Goal: Check status: Check status

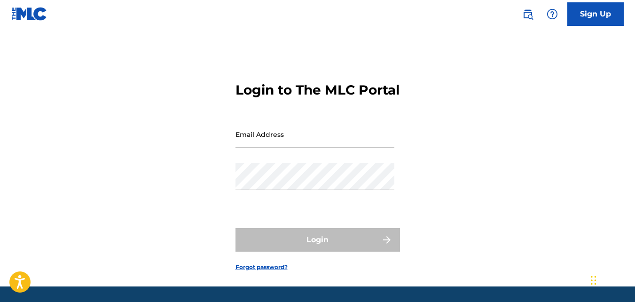
type input "[EMAIL_ADDRESS][DOMAIN_NAME]"
click at [383, 148] on input "[EMAIL_ADDRESS][DOMAIN_NAME]" at bounding box center [315, 134] width 159 height 27
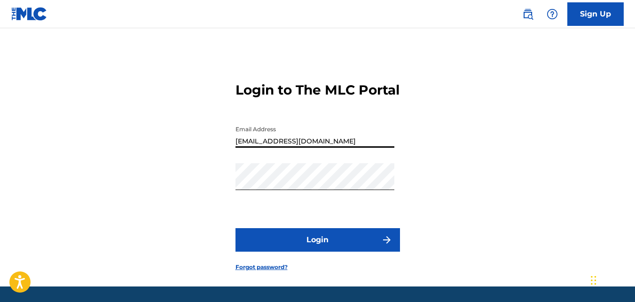
click at [355, 148] on input "[EMAIL_ADDRESS][DOMAIN_NAME]" at bounding box center [315, 134] width 159 height 27
type input "[EMAIL_ADDRESS][DOMAIN_NAME]"
click at [270, 148] on input "[EMAIL_ADDRESS][DOMAIN_NAME]" at bounding box center [315, 134] width 159 height 27
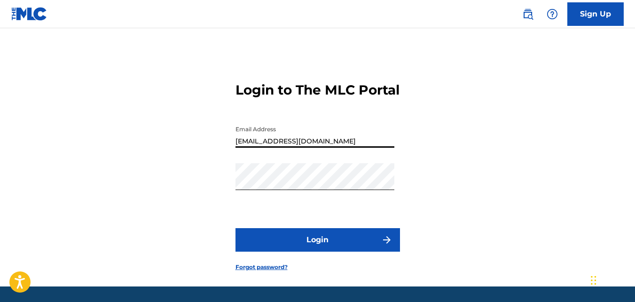
click at [270, 148] on input "[EMAIL_ADDRESS][DOMAIN_NAME]" at bounding box center [315, 134] width 159 height 27
type input "jasirbrown32@gmail.com"
click at [283, 247] on button "Login" at bounding box center [318, 240] width 165 height 24
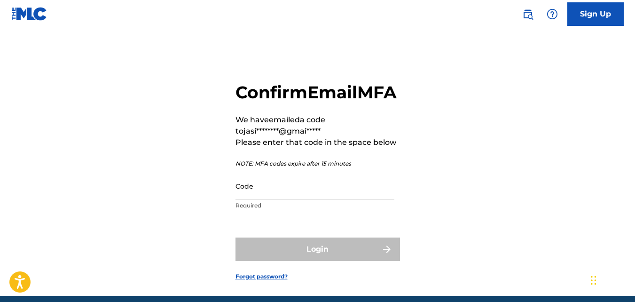
click at [262, 199] on input "Code" at bounding box center [315, 186] width 159 height 27
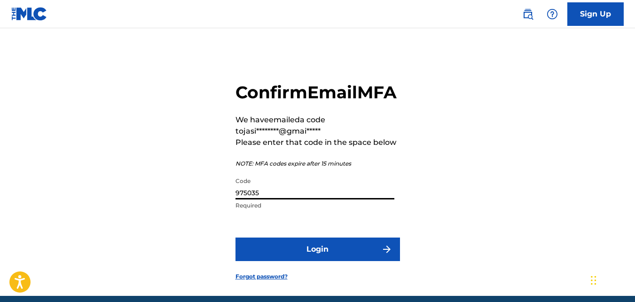
type input "975035"
click at [236, 237] on button "Login" at bounding box center [318, 249] width 165 height 24
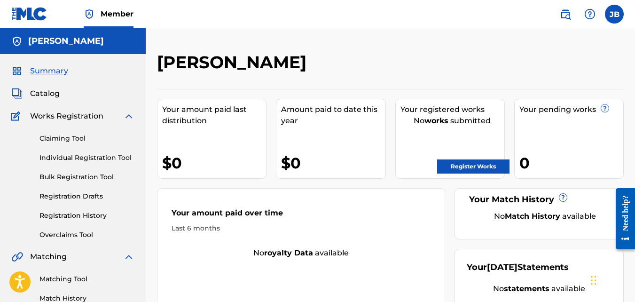
click at [82, 213] on link "Registration History" at bounding box center [86, 216] width 95 height 10
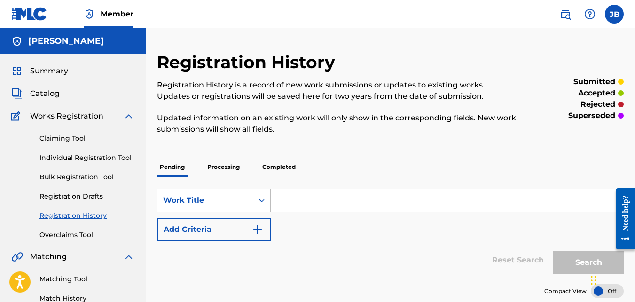
click at [273, 173] on p "Completed" at bounding box center [278, 167] width 39 height 20
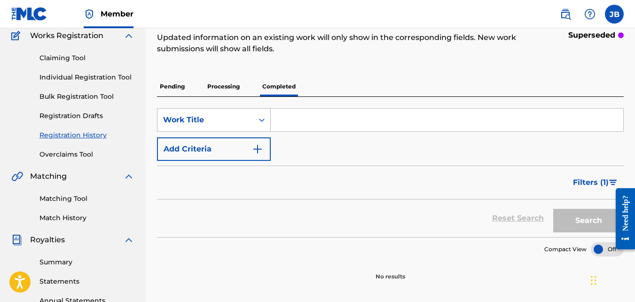
scroll to position [81, 0]
click at [223, 93] on p "Processing" at bounding box center [223, 86] width 38 height 20
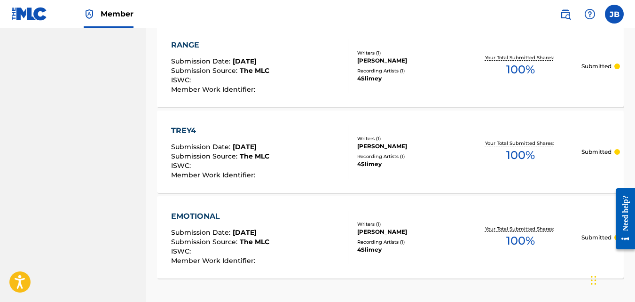
scroll to position [962, 0]
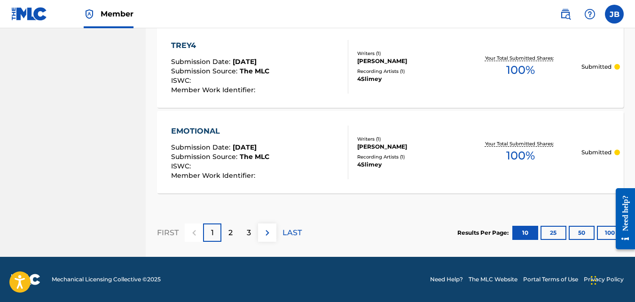
click at [285, 229] on p "LAST" at bounding box center [292, 232] width 19 height 11
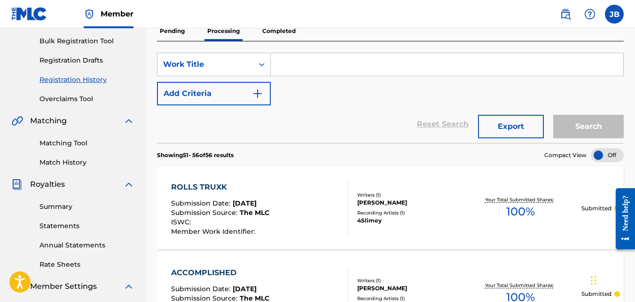
scroll to position [135, 0]
drag, startPoint x: 570, startPoint y: 10, endPoint x: 506, endPoint y: 18, distance: 64.4
click at [506, 18] on nav "Member JB JB Jasir Brown jasirbrown32@gmail.com Notification Preferences Profil…" at bounding box center [317, 14] width 635 height 28
click at [617, 14] on label at bounding box center [614, 14] width 19 height 19
click at [614, 14] on input "JB Jasir Brown jasirbrown32@gmail.com Notification Preferences Profile Log out" at bounding box center [614, 14] width 0 height 0
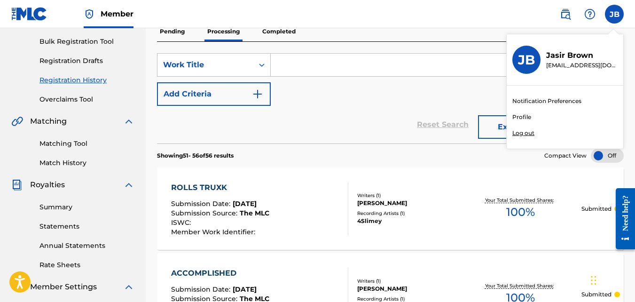
click at [526, 133] on p "Log out" at bounding box center [523, 133] width 22 height 8
click at [614, 14] on input "JB Jasir Brown jasirbrown32@gmail.com Notification Preferences Profile Log out" at bounding box center [614, 14] width 0 height 0
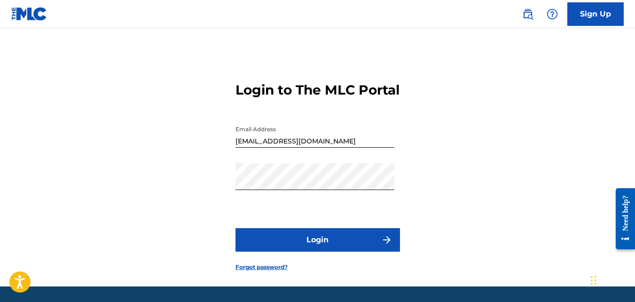
click at [322, 148] on input "jasirbrown32@gmail.com" at bounding box center [315, 134] width 159 height 27
type input "abdurhasan@gmail.com"
click at [310, 251] on button "Login" at bounding box center [318, 240] width 165 height 24
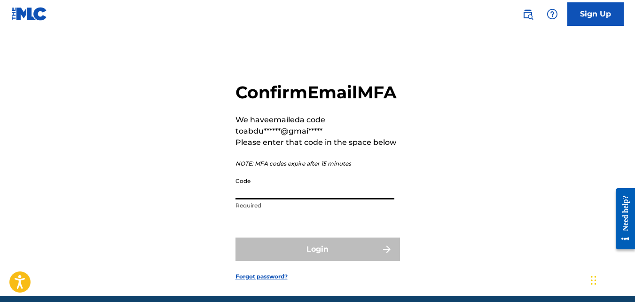
click at [285, 199] on input "Code" at bounding box center [315, 186] width 159 height 27
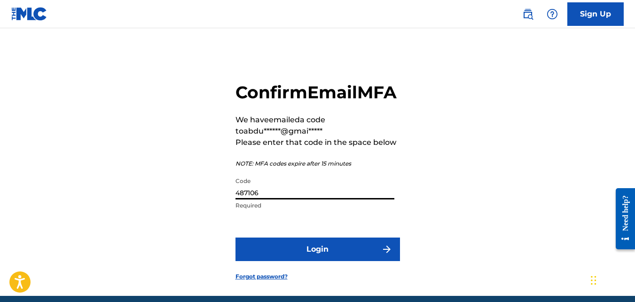
type input "487106"
click at [236, 237] on button "Login" at bounding box center [318, 249] width 165 height 24
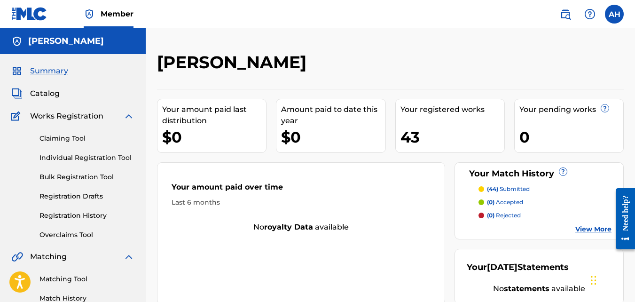
click at [594, 231] on link "View More" at bounding box center [593, 229] width 36 height 10
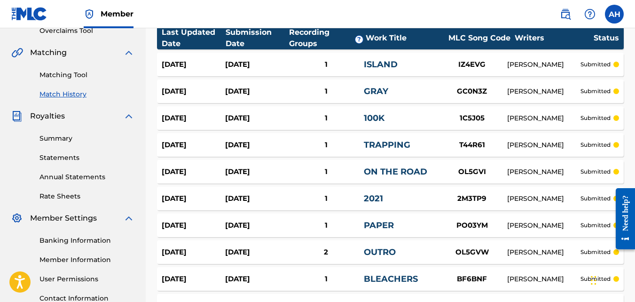
scroll to position [313, 0]
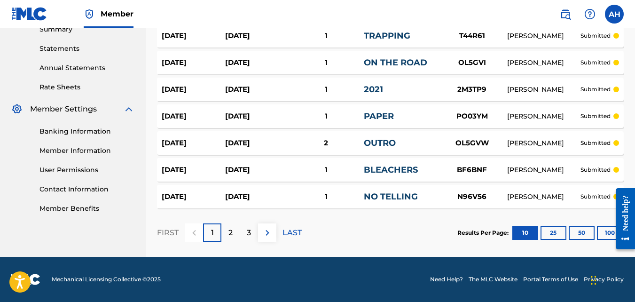
click at [292, 229] on p "LAST" at bounding box center [292, 232] width 19 height 11
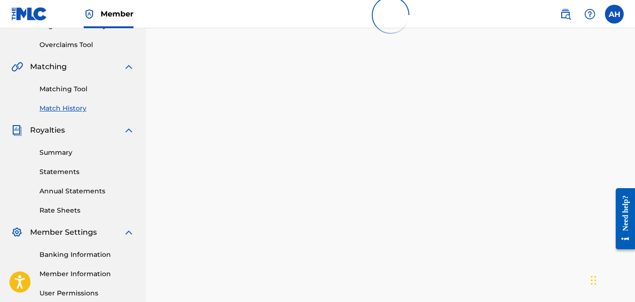
scroll to position [189, 0]
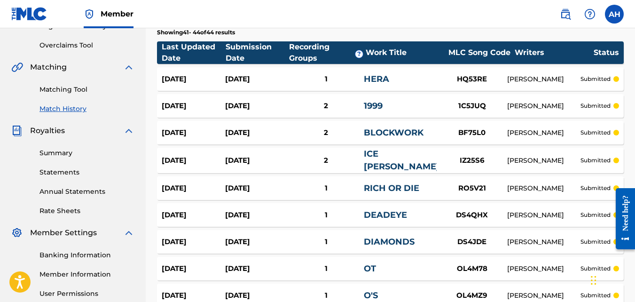
click at [292, 230] on div "Aug 24, 2025 Aug 1, 2025 1 DIAMONDS DS4JDE ABDUR HASAN submitted" at bounding box center [390, 242] width 467 height 24
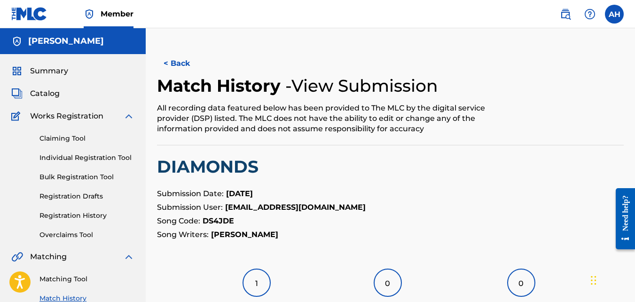
click at [198, 59] on button "< Back" at bounding box center [185, 64] width 56 height 24
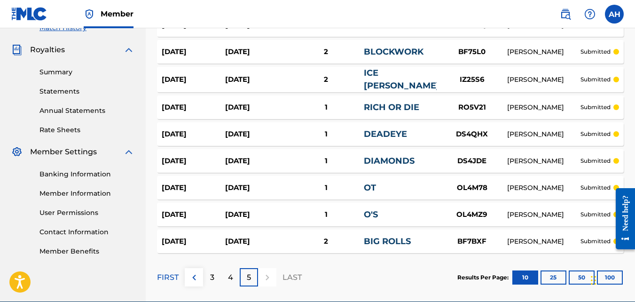
scroll to position [271, 0]
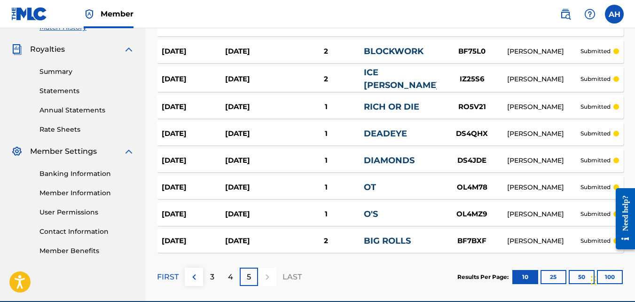
click at [311, 230] on div "Aug 24, 2025 Aug 1, 2025 2 BIG ROLLS BF7BXF ABDUR HASAN submitted" at bounding box center [390, 241] width 467 height 24
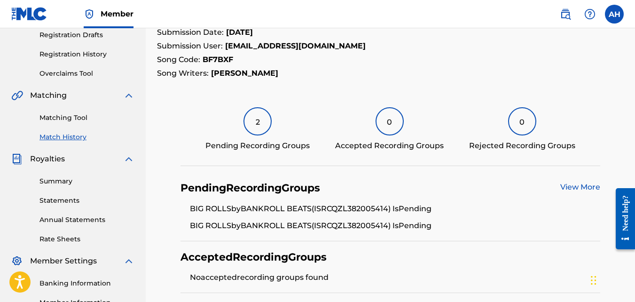
scroll to position [167, 0]
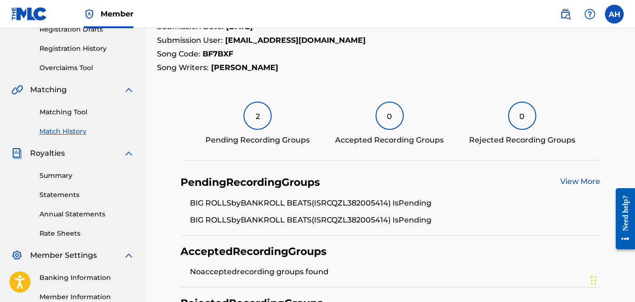
click at [564, 182] on link "View More" at bounding box center [580, 181] width 40 height 9
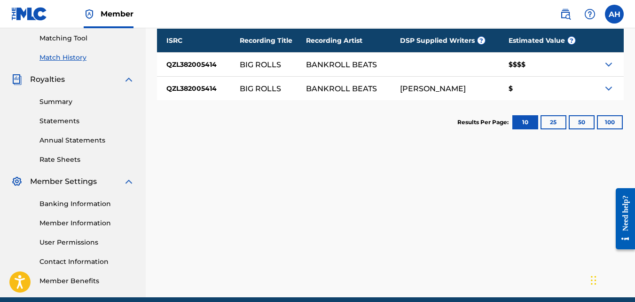
scroll to position [241, 0]
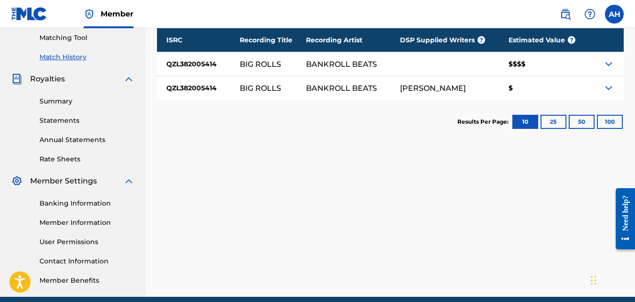
click at [610, 65] on img at bounding box center [608, 63] width 11 height 11
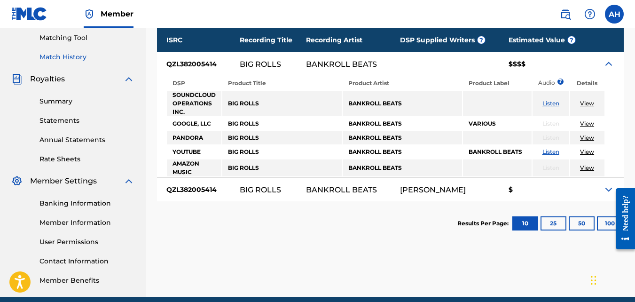
drag, startPoint x: 610, startPoint y: 65, endPoint x: 463, endPoint y: 130, distance: 160.8
click at [463, 130] on td "VARIOUS" at bounding box center [497, 123] width 69 height 13
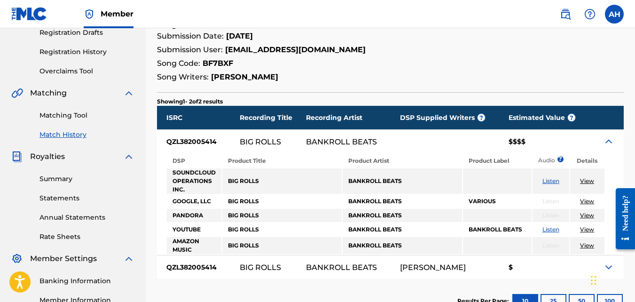
scroll to position [0, 0]
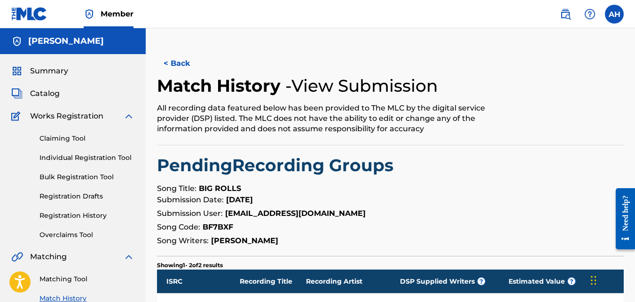
click at [170, 66] on button "< Back" at bounding box center [185, 64] width 56 height 24
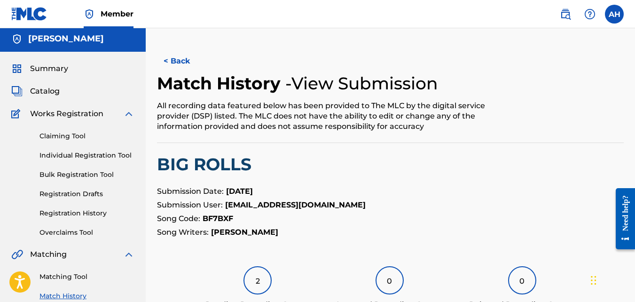
scroll to position [2, 0]
drag, startPoint x: 185, startPoint y: 50, endPoint x: 157, endPoint y: 67, distance: 31.8
click at [157, 67] on button "< Back" at bounding box center [185, 62] width 56 height 24
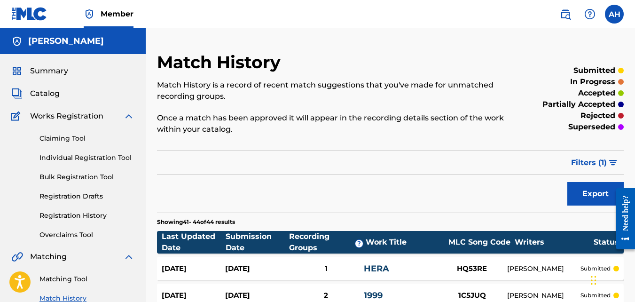
click at [45, 98] on span "Catalog" at bounding box center [45, 93] width 30 height 11
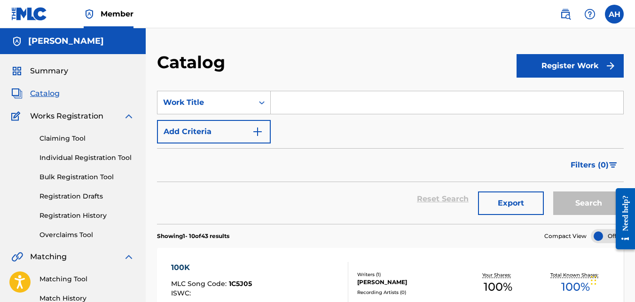
click at [63, 72] on span "Summary" at bounding box center [49, 70] width 38 height 11
